Goal: Task Accomplishment & Management: Complete application form

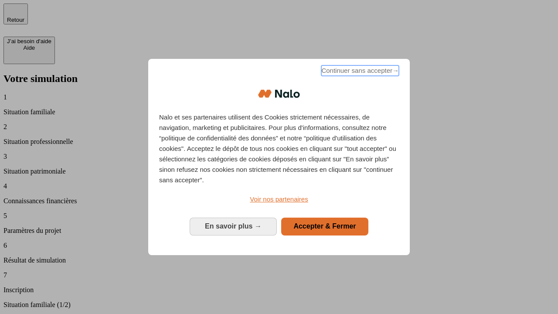
click at [359, 72] on span "Continuer sans accepter →" at bounding box center [360, 70] width 78 height 10
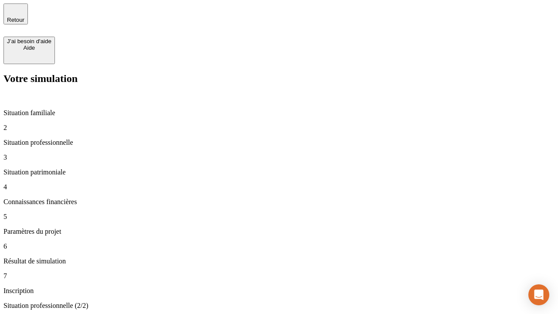
type input "30 000"
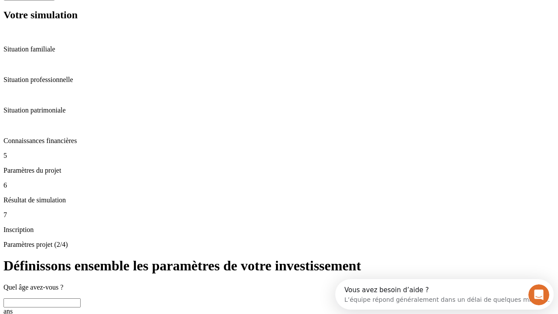
scroll to position [31, 0]
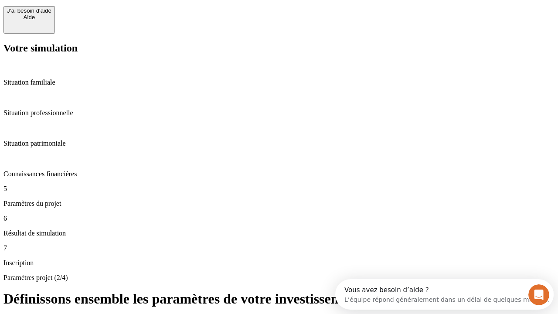
type input "25"
type input "1 000"
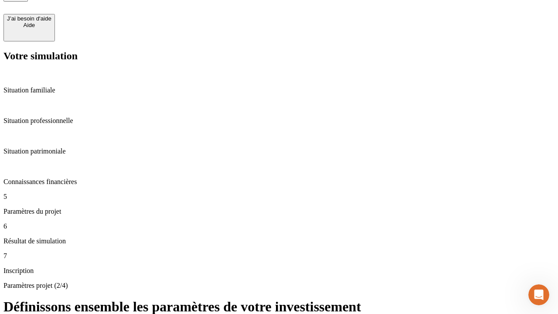
type input "640"
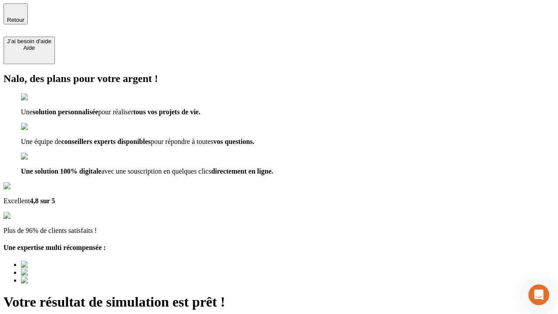
type input "[EMAIL_ADDRESS][PERSON_NAME][DOMAIN_NAME]"
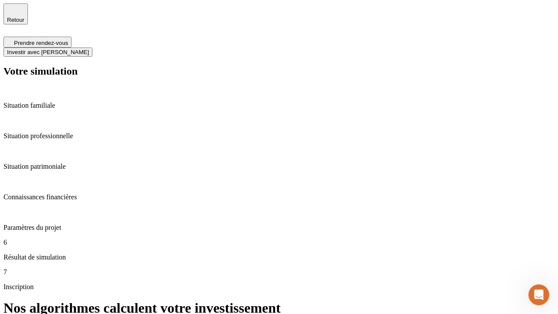
scroll to position [3, 0]
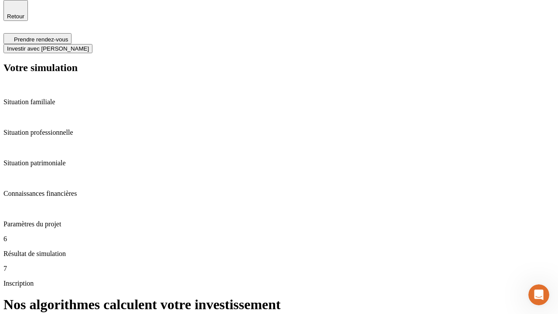
click at [89, 45] on span "Investir avec [PERSON_NAME]" at bounding box center [48, 48] width 82 height 7
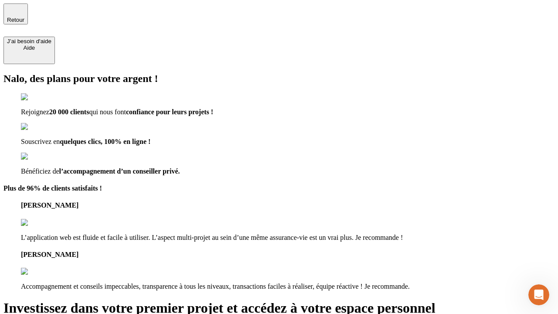
type input "abc"
